Goal: Transaction & Acquisition: Purchase product/service

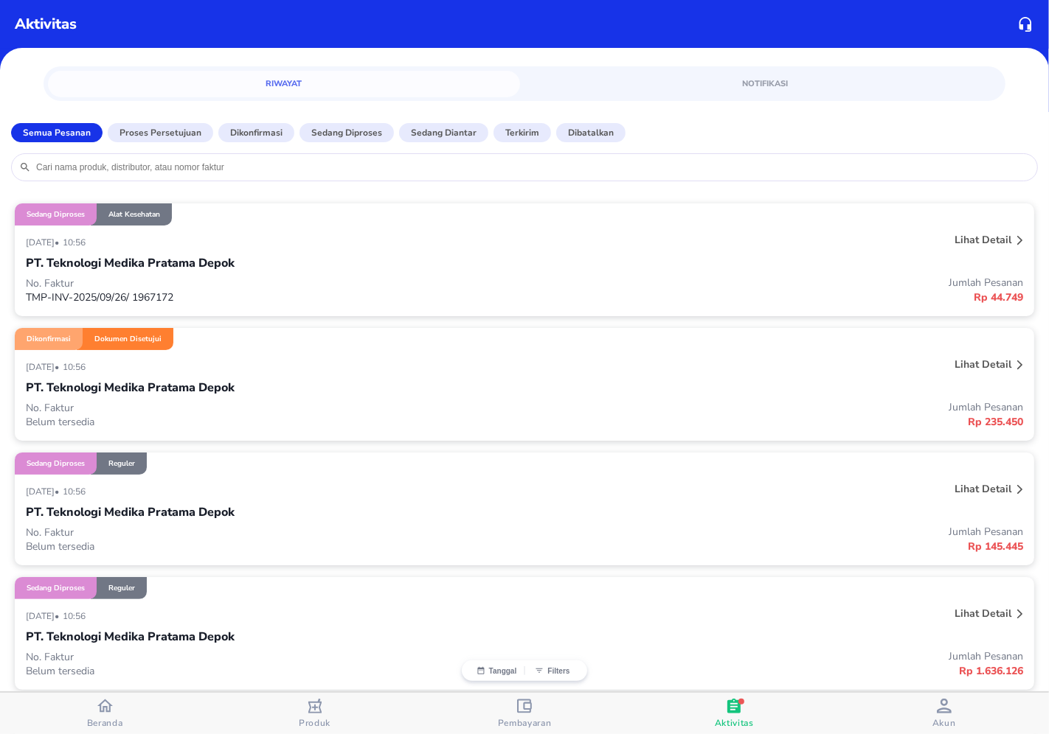
click at [127, 696] on button "Beranda" at bounding box center [104, 713] width 209 height 41
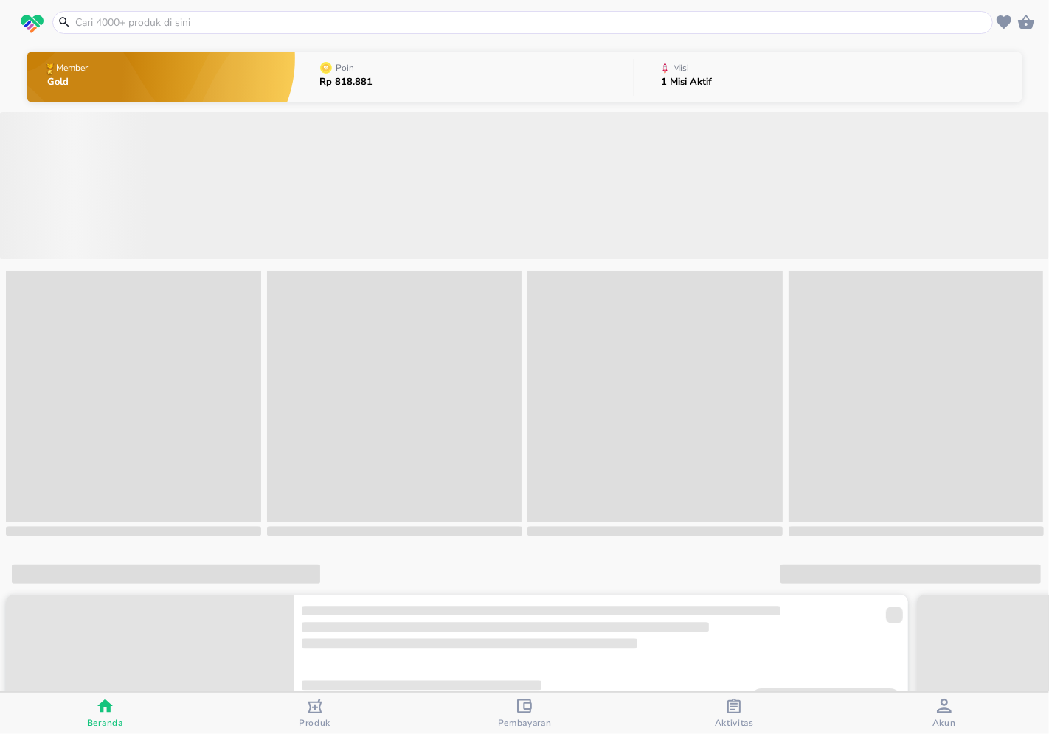
click at [281, 22] on input "text" at bounding box center [531, 22] width 915 height 15
